Goal: Task Accomplishment & Management: Manage account settings

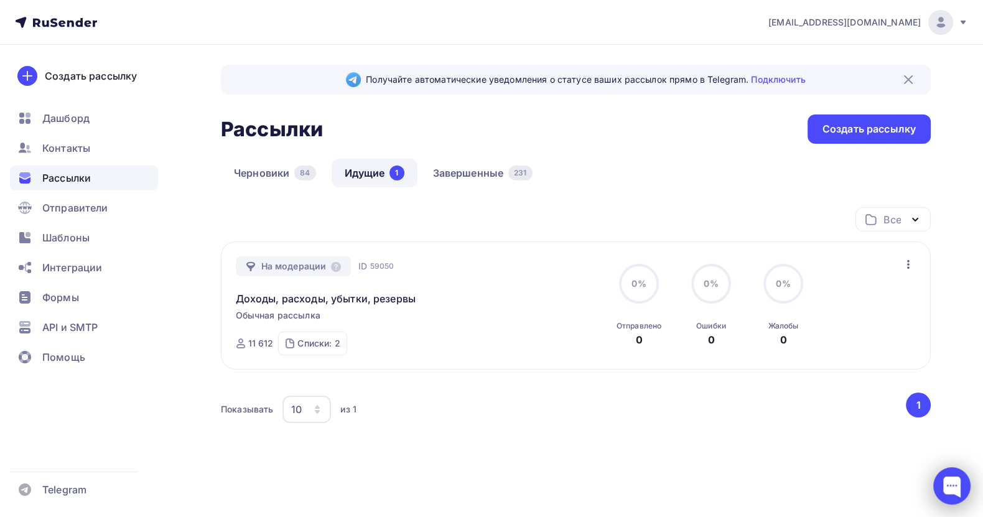
click at [960, 478] on div at bounding box center [951, 485] width 37 height 37
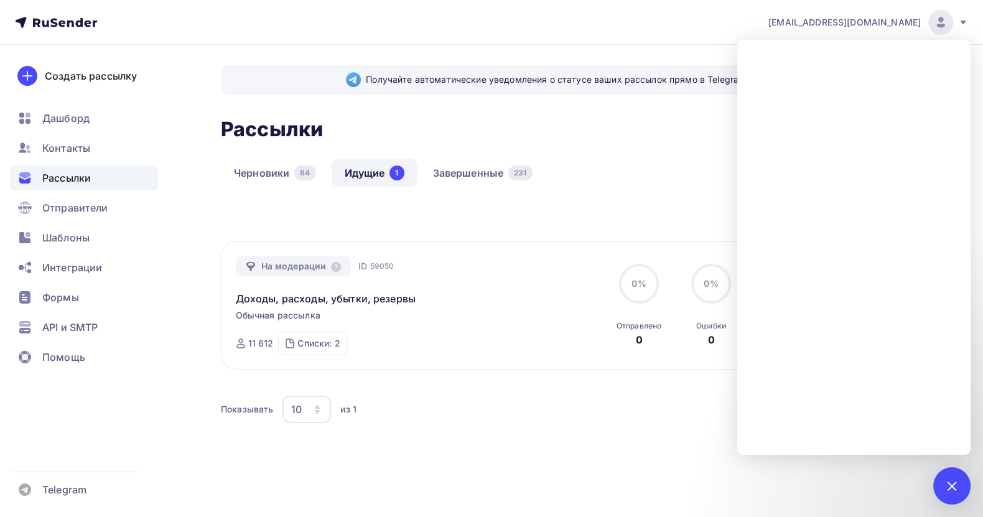
click at [534, 419] on div "Показывать 10 10 20 50 100 из 1" at bounding box center [562, 409] width 683 height 29
drag, startPoint x: 412, startPoint y: 263, endPoint x: 254, endPoint y: 262, distance: 157.4
click at [254, 262] on div "На модерации ID 59050 Доходы, расходы, убытки, резервы Обычная рассылка Отправк…" at bounding box center [378, 305] width 284 height 99
copy div "На модерации ID 59050 Доходы, расходы, убытки, резервы"
click at [945, 488] on div at bounding box center [951, 485] width 17 height 17
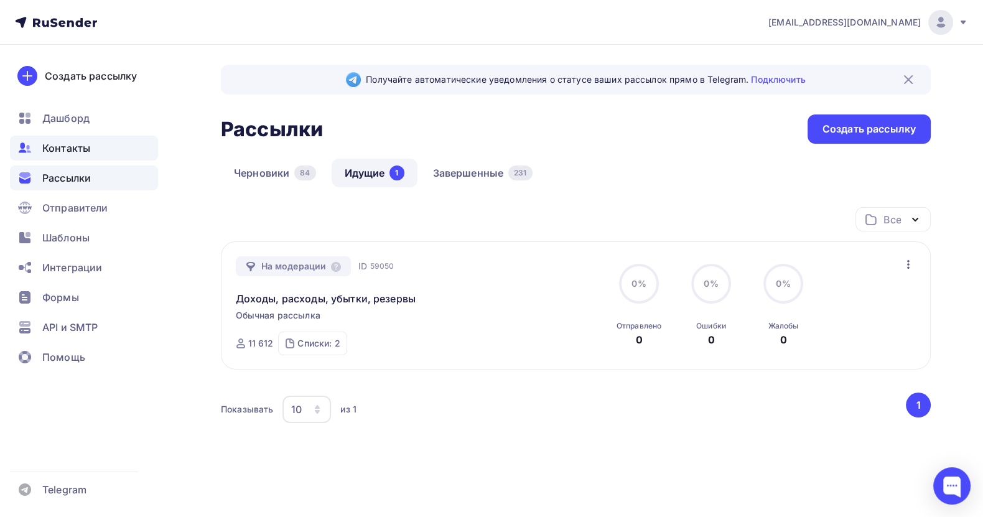
click at [63, 143] on span "Контакты" at bounding box center [66, 148] width 48 height 15
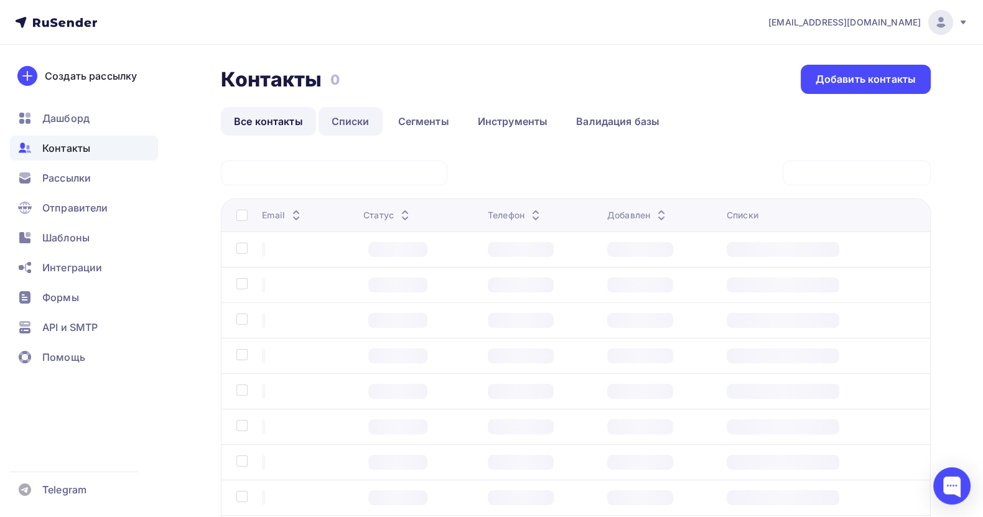
click at [343, 115] on link "Списки" at bounding box center [350, 121] width 64 height 29
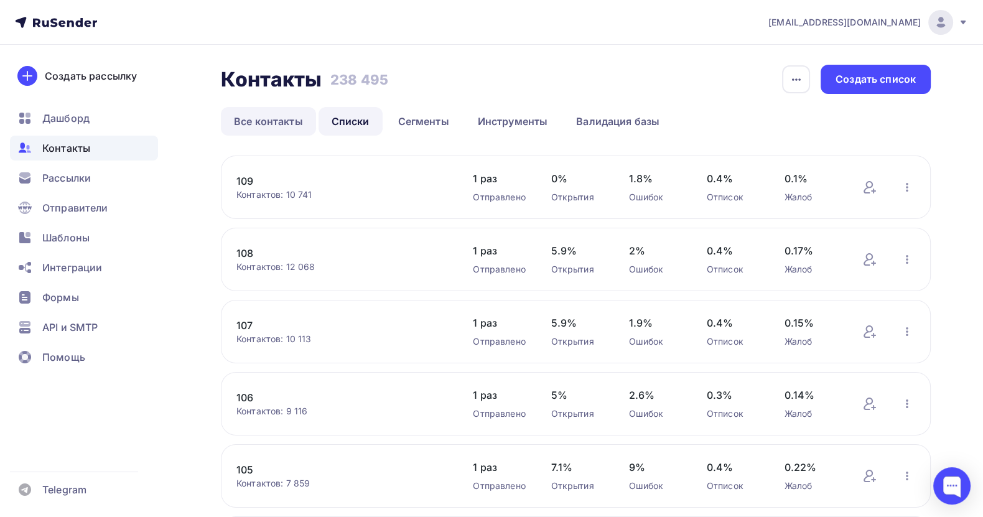
click at [269, 111] on link "Все контакты" at bounding box center [268, 121] width 95 height 29
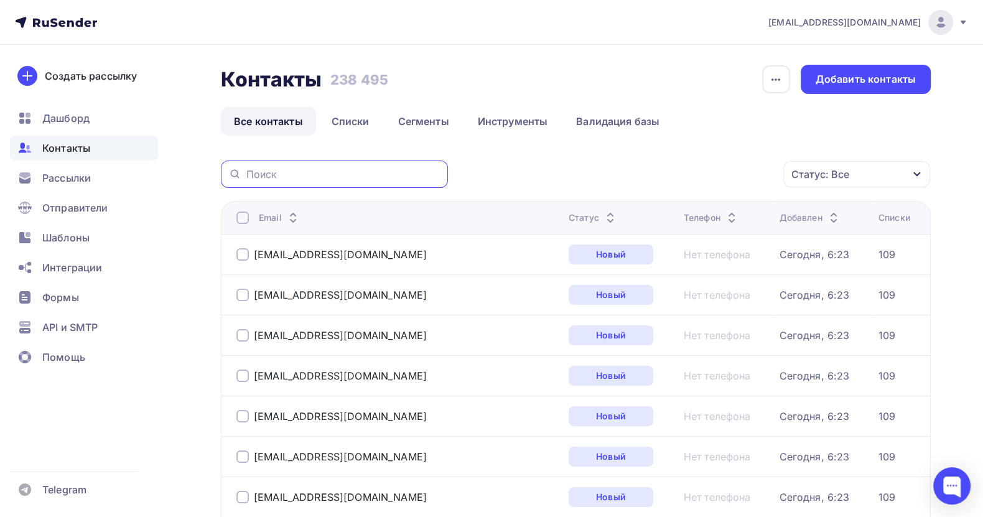
click at [295, 170] on input "text" at bounding box center [343, 174] width 194 height 14
paste input "sergeev@mail.ru"
type input "sergeev@mail.ru"
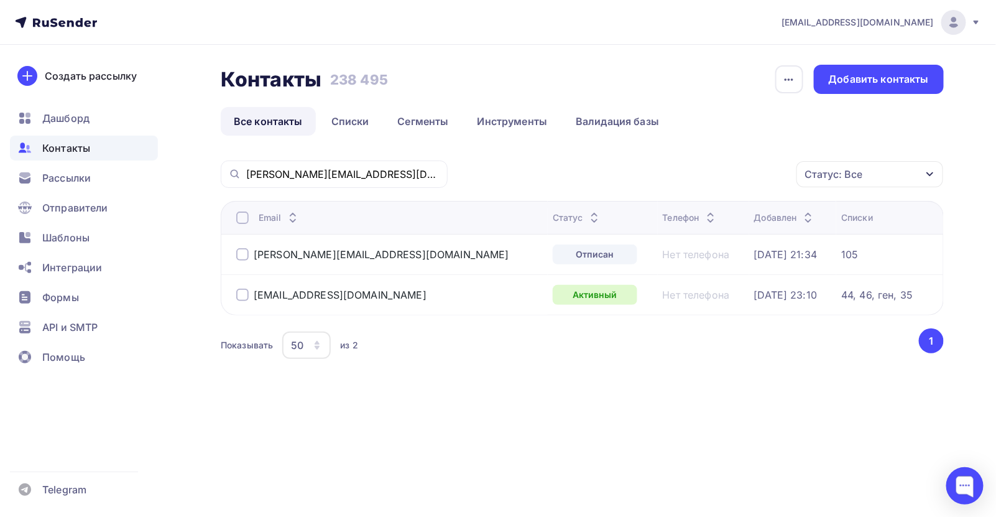
click at [238, 252] on div at bounding box center [242, 254] width 12 height 12
click at [241, 292] on div at bounding box center [242, 295] width 12 height 12
click at [725, 172] on div "Действие" at bounding box center [704, 174] width 164 height 24
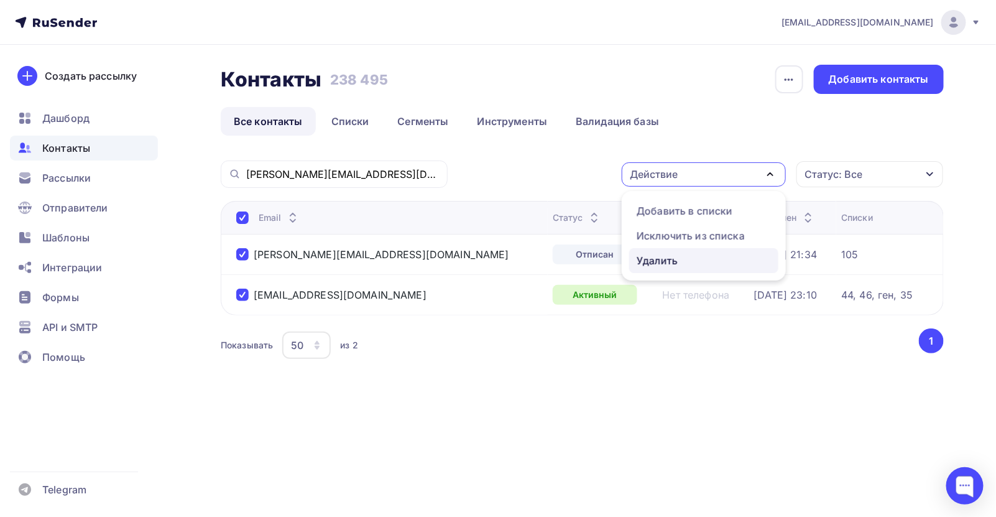
click at [692, 259] on div "Удалить" at bounding box center [704, 260] width 134 height 15
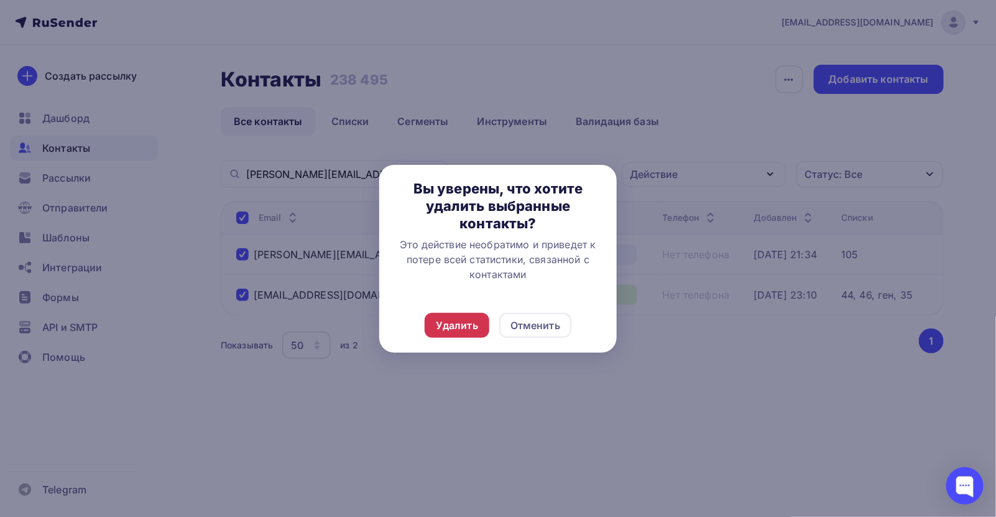
click at [458, 321] on div "Удалить" at bounding box center [457, 325] width 42 height 15
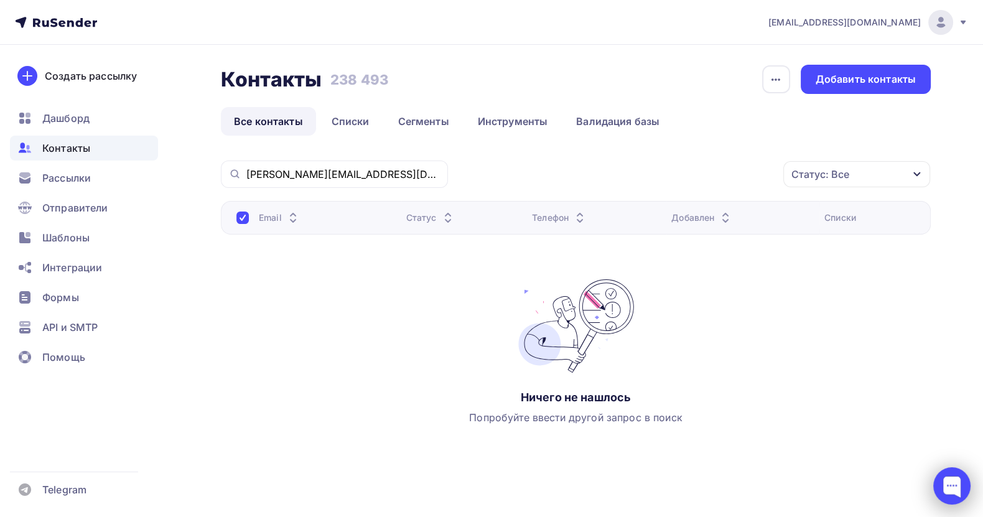
click at [949, 475] on div at bounding box center [951, 485] width 37 height 37
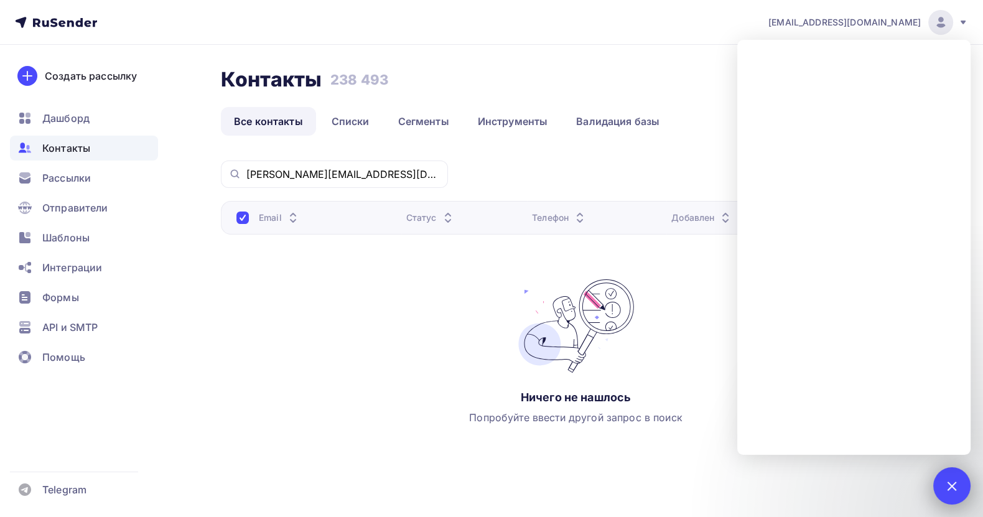
click at [952, 482] on div at bounding box center [951, 485] width 17 height 17
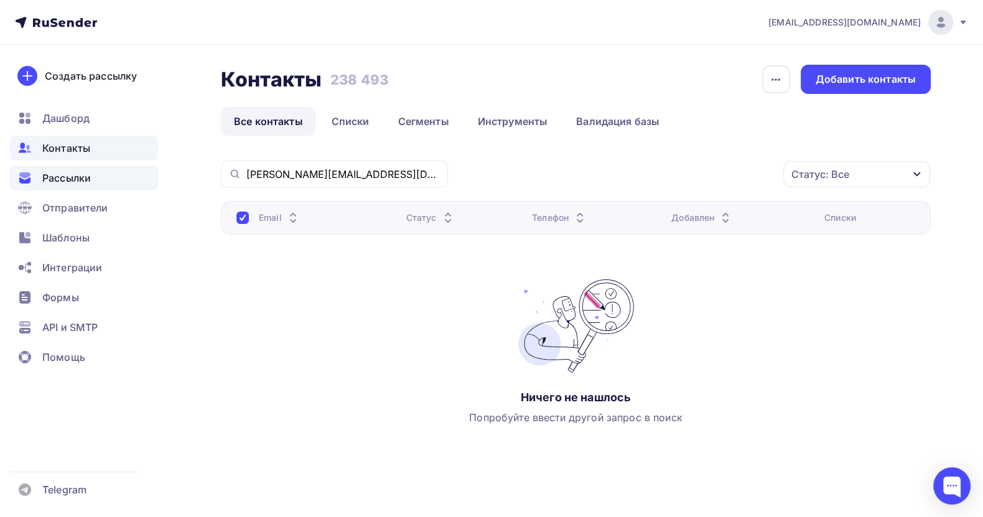
click at [78, 182] on span "Рассылки" at bounding box center [66, 177] width 49 height 15
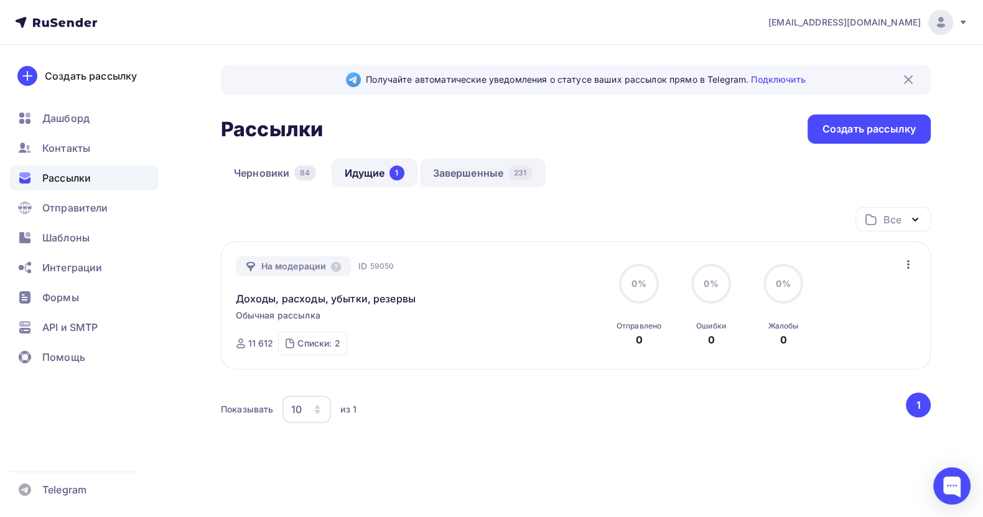
click at [470, 175] on link "Завершенные 231" at bounding box center [483, 173] width 126 height 29
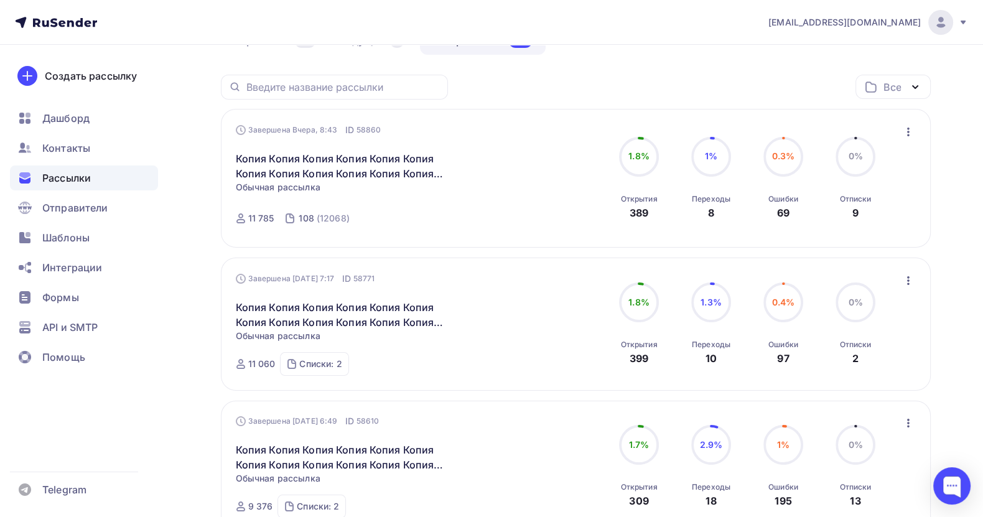
scroll to position [93, 0]
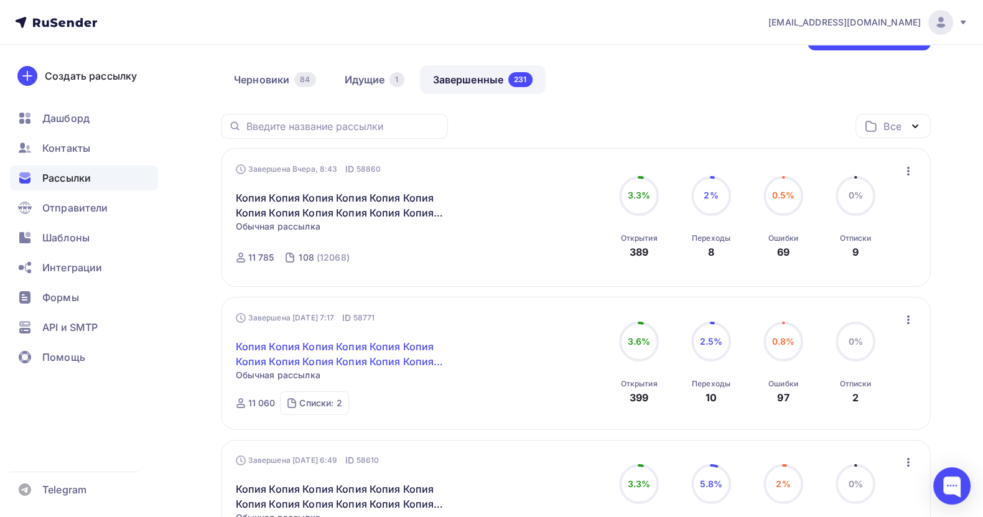
click at [363, 348] on link "Копия Копия Копия Копия Копия Копия Копия Копия Копия Копия Копия Копия Копия К…" at bounding box center [342, 354] width 213 height 30
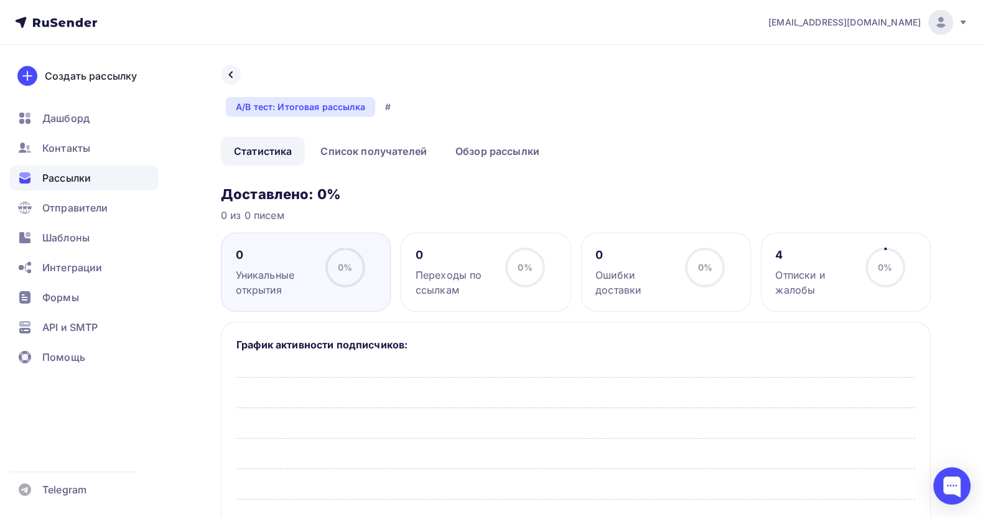
click at [91, 177] on div "Рассылки" at bounding box center [84, 177] width 148 height 25
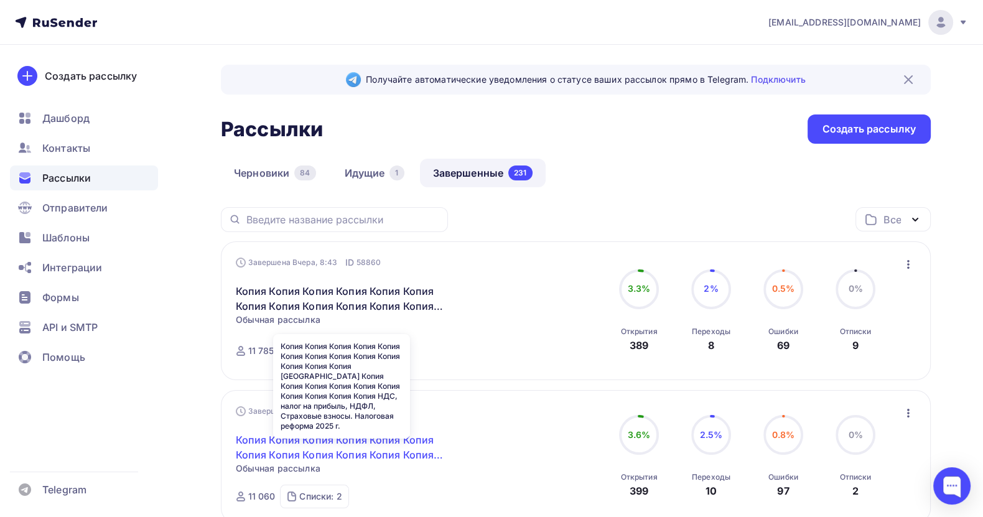
click at [352, 435] on link "Копия Копия Копия Копия Копия Копия Копия Копия Копия Копия Копия Копия Копия К…" at bounding box center [342, 447] width 213 height 30
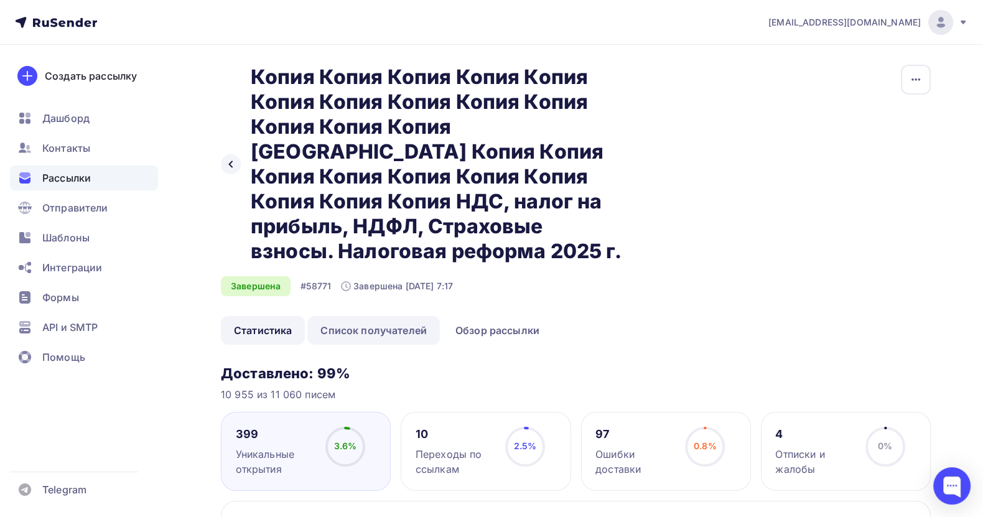
click at [390, 330] on link "Список получателей" at bounding box center [373, 330] width 132 height 29
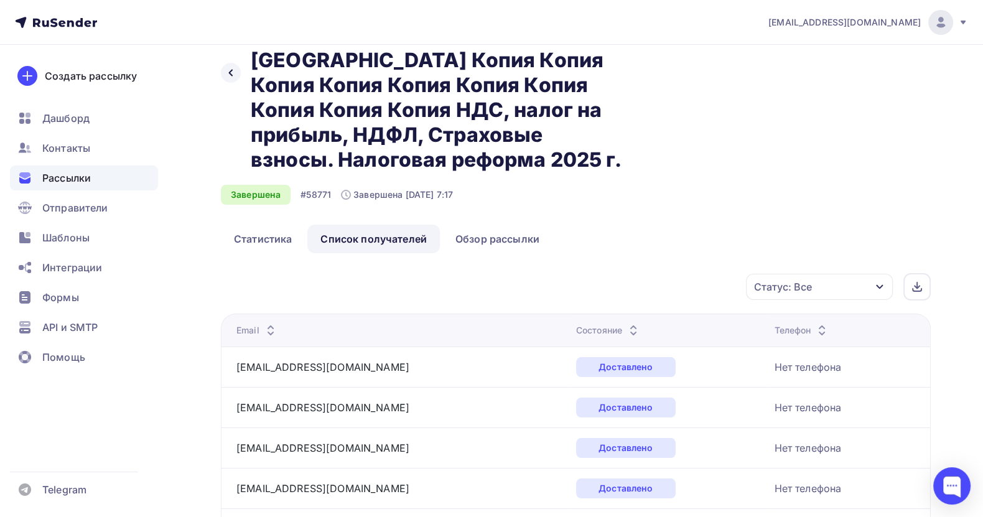
scroll to position [93, 0]
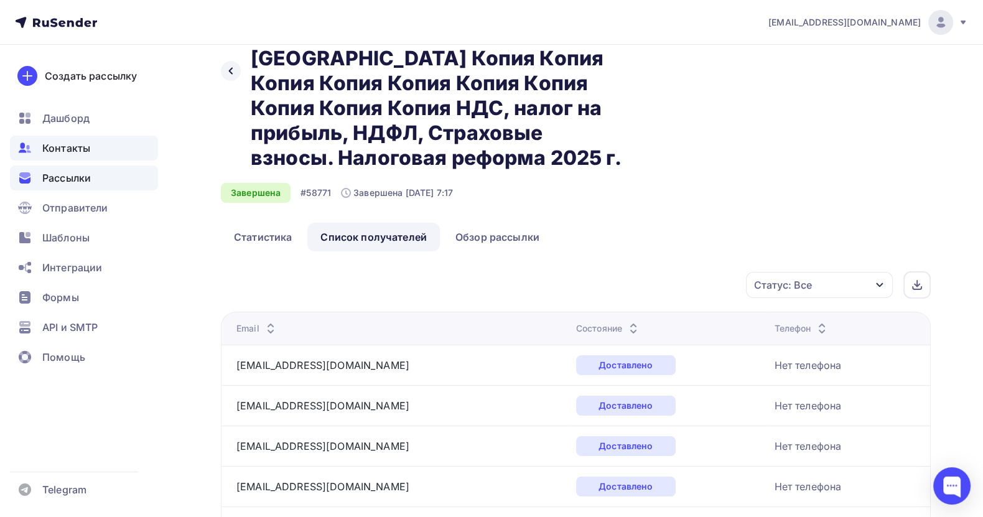
click at [72, 146] on span "Контакты" at bounding box center [66, 148] width 48 height 15
